Goal: Find contact information: Find contact information

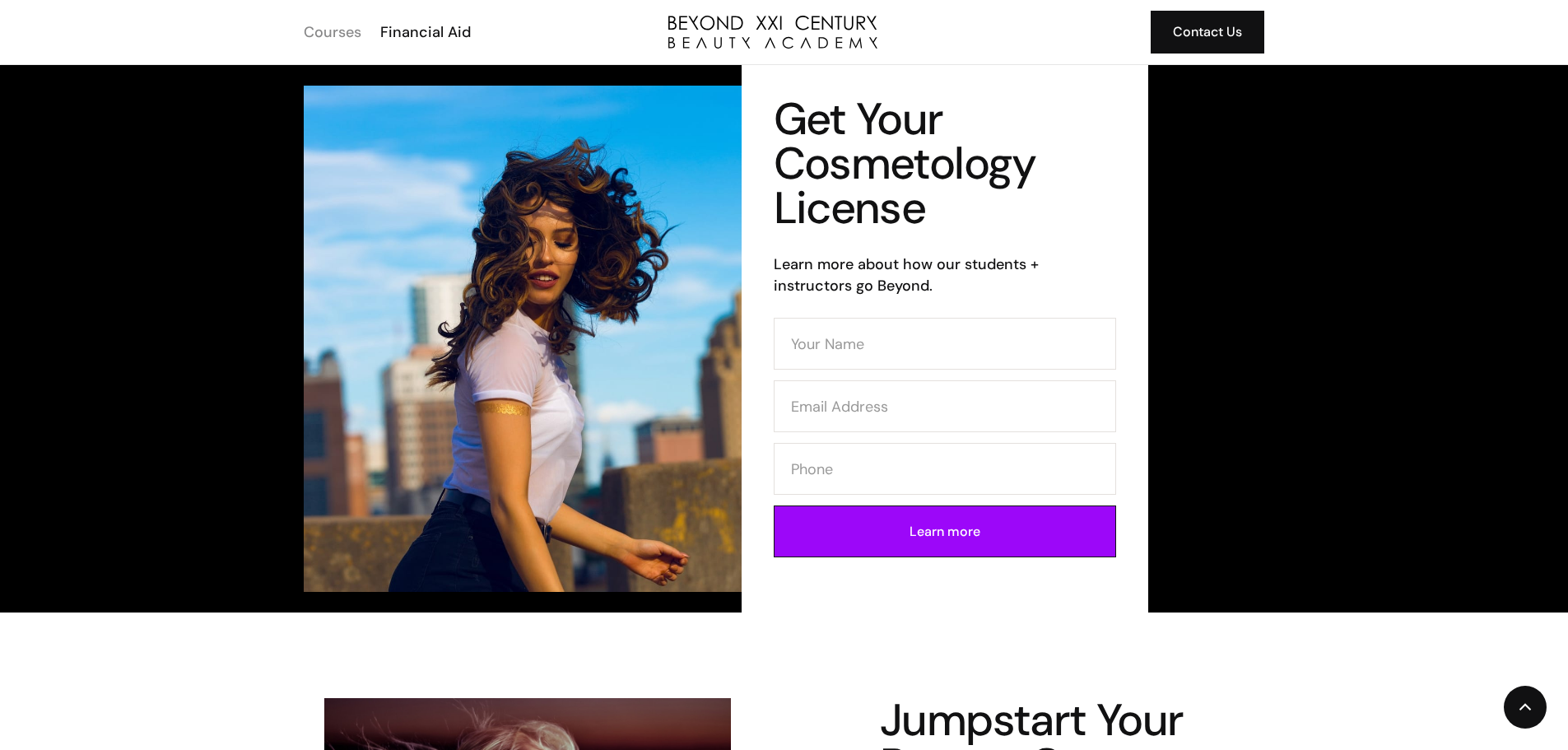
click at [336, 27] on div "Courses" at bounding box center [331, 32] width 57 height 21
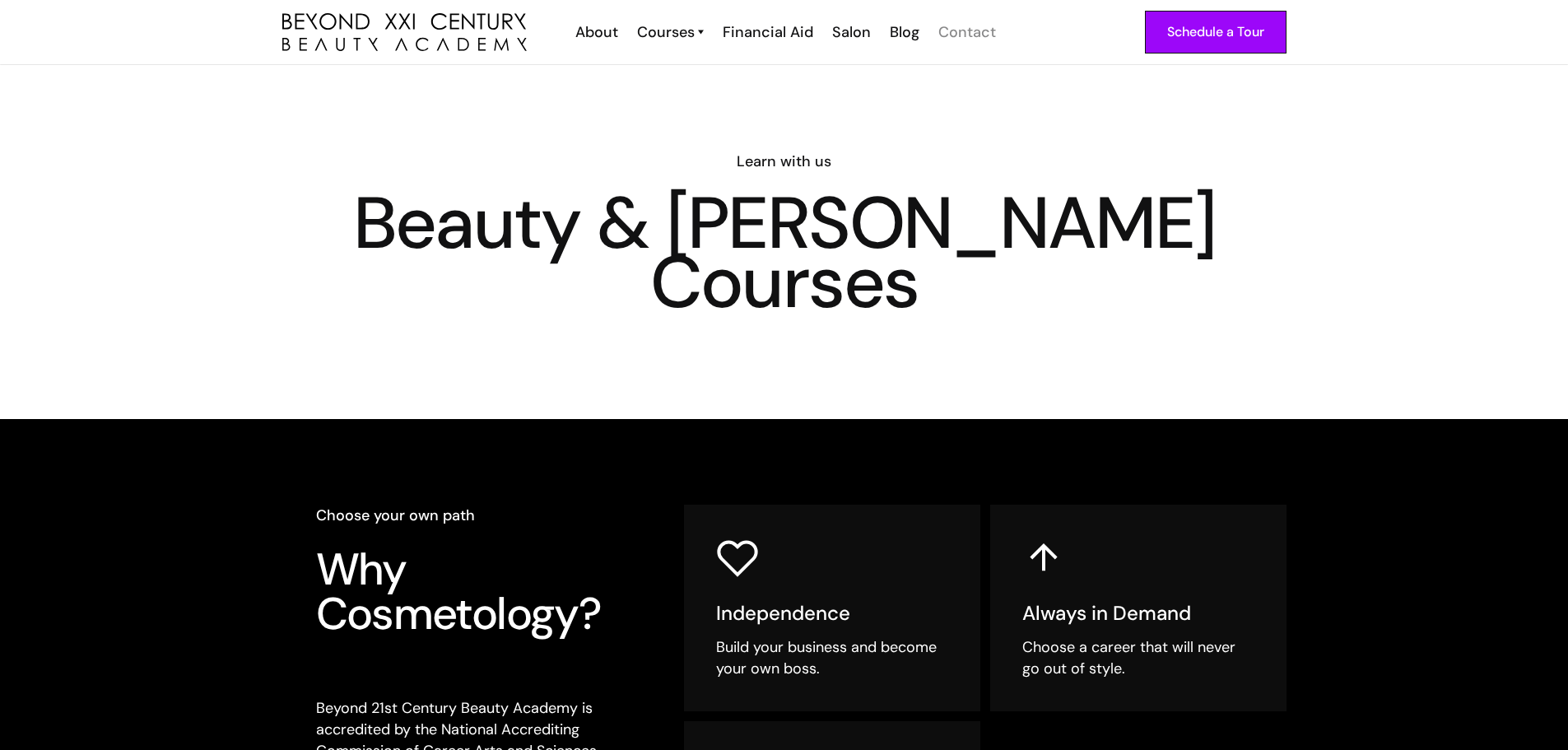
click at [944, 36] on div "Contact" at bounding box center [966, 32] width 57 height 21
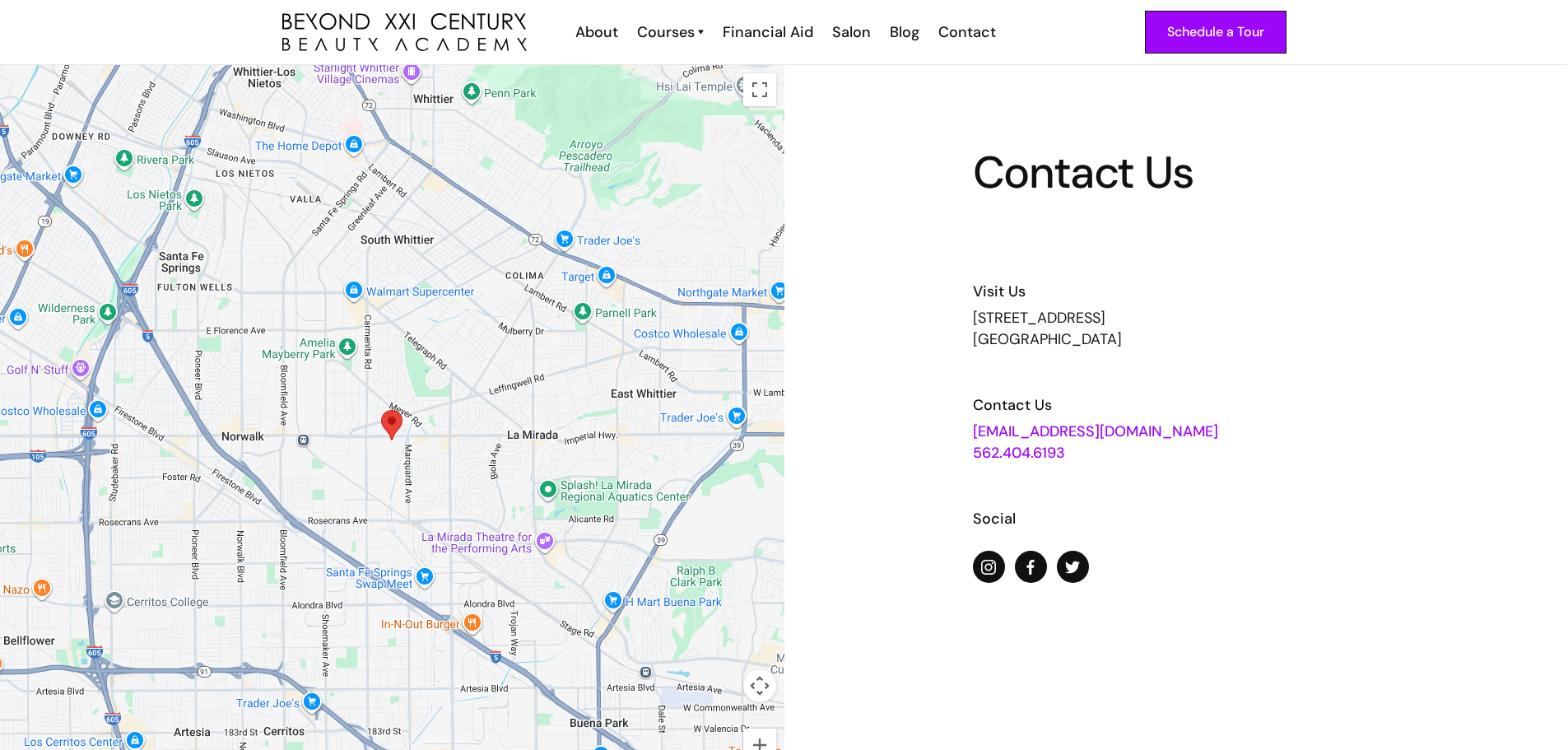
click at [1086, 434] on link "[EMAIL_ADDRESS][DOMAIN_NAME]" at bounding box center [1095, 431] width 245 height 19
click at [814, 533] on div "Contact Us Visit Us 13640 Imperial Highway, Suite 6,7,8 Santa Fe Springs, CA 90…" at bounding box center [1176, 440] width 784 height 750
click at [1168, 38] on div "Schedule a Tour" at bounding box center [1215, 32] width 97 height 21
